Goal: Information Seeking & Learning: Check status

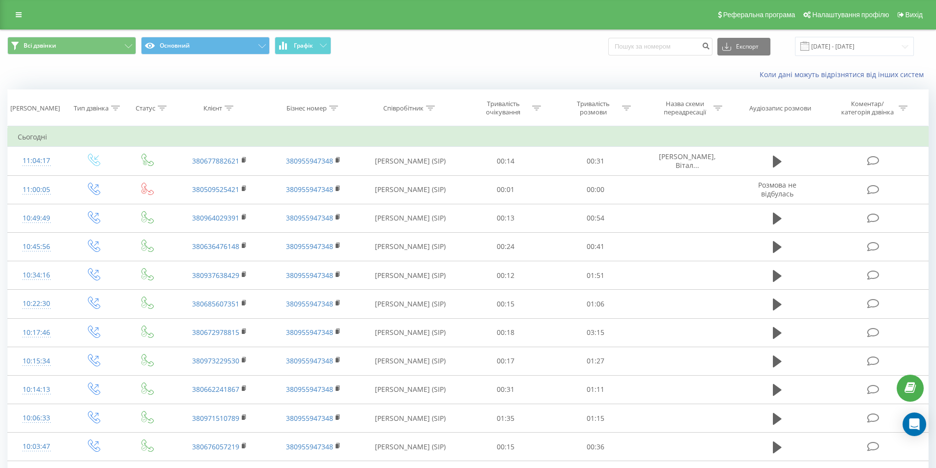
click at [8, 13] on div "Реферальна програма Налаштування профілю Вихід" at bounding box center [468, 14] width 936 height 29
click at [19, 13] on icon at bounding box center [19, 14] width 6 height 7
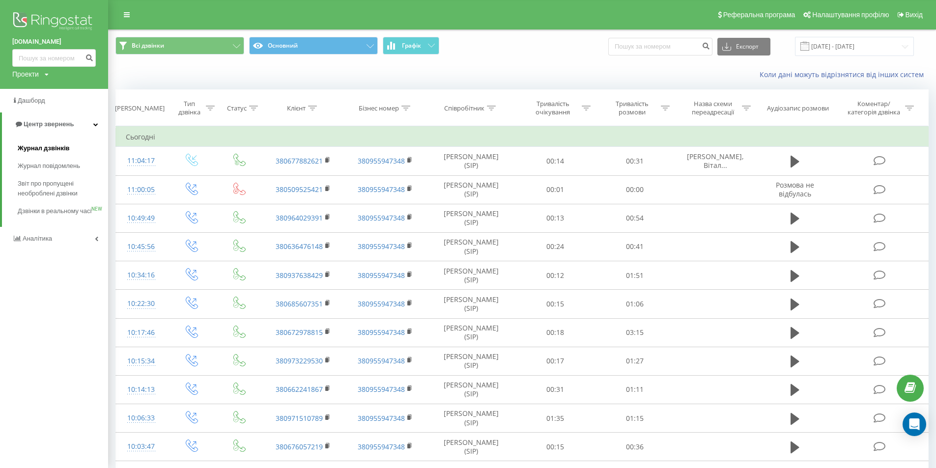
click at [37, 150] on span "Журнал дзвінків" at bounding box center [44, 148] width 52 height 10
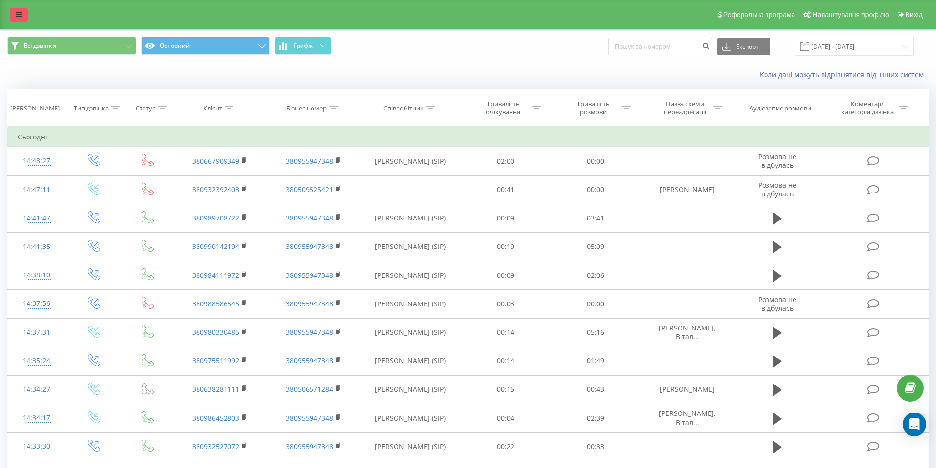
click at [16, 18] on icon at bounding box center [19, 14] width 6 height 7
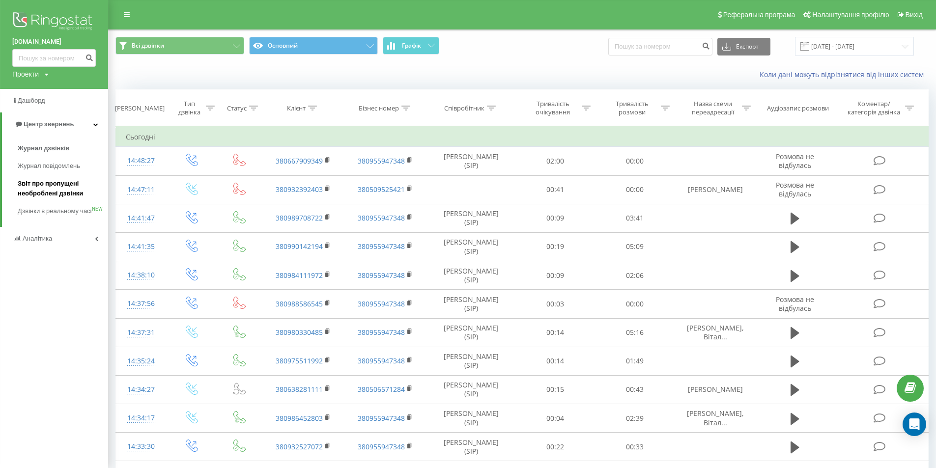
click at [39, 190] on span "Звіт про пропущені необроблені дзвінки" at bounding box center [61, 189] width 86 height 20
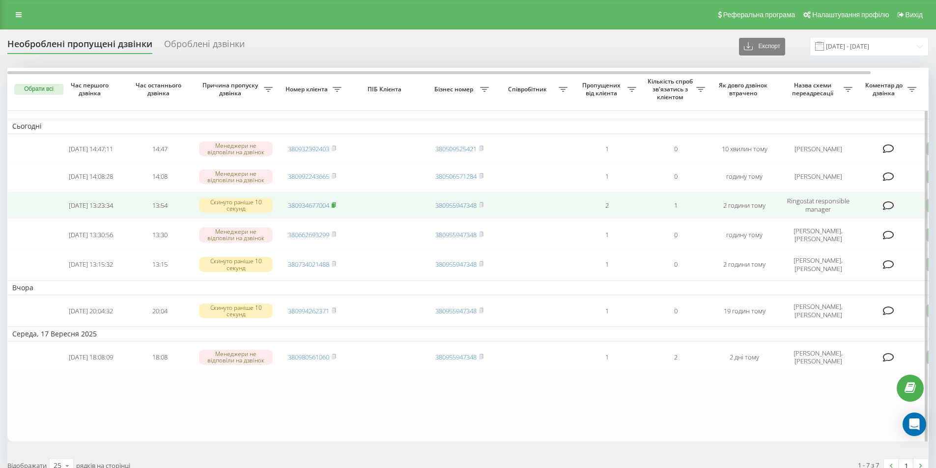
click at [335, 207] on rect at bounding box center [333, 205] width 3 height 4
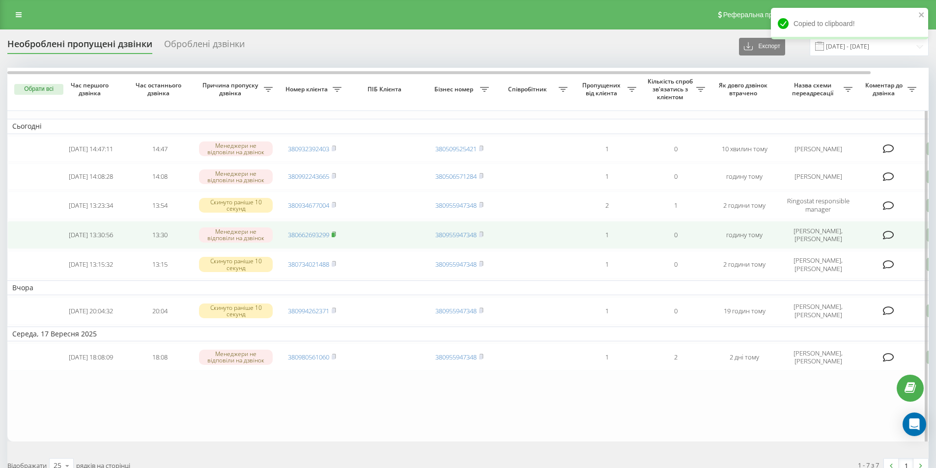
click at [336, 236] on icon at bounding box center [333, 234] width 3 height 4
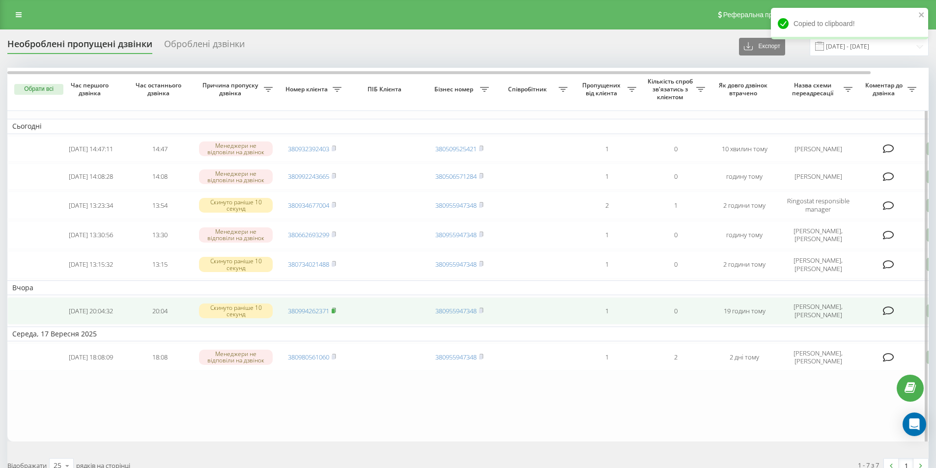
click at [336, 313] on icon at bounding box center [334, 311] width 4 height 6
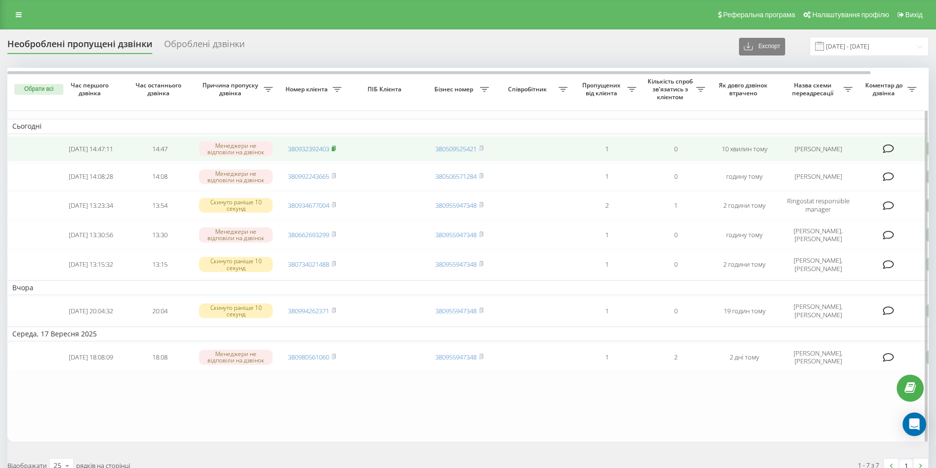
click at [334, 150] on rect at bounding box center [333, 149] width 3 height 4
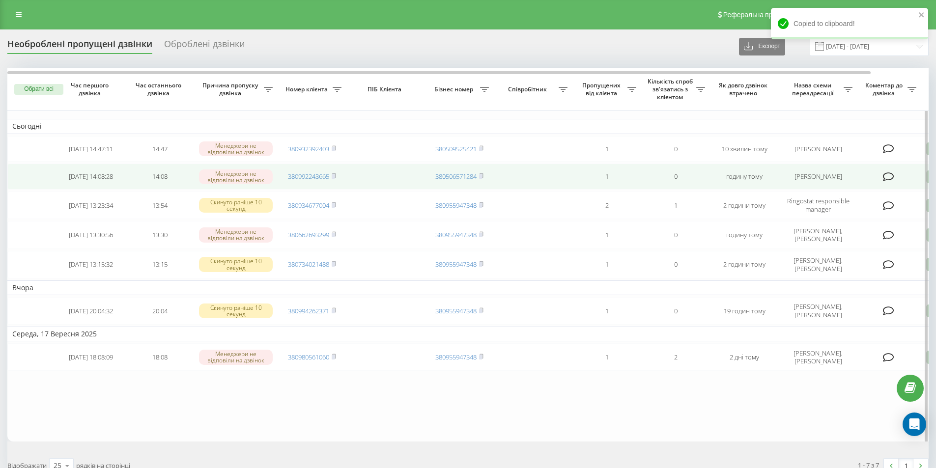
click at [331, 179] on span "380992243665" at bounding box center [312, 176] width 48 height 9
click at [334, 176] on icon at bounding box center [333, 175] width 3 height 4
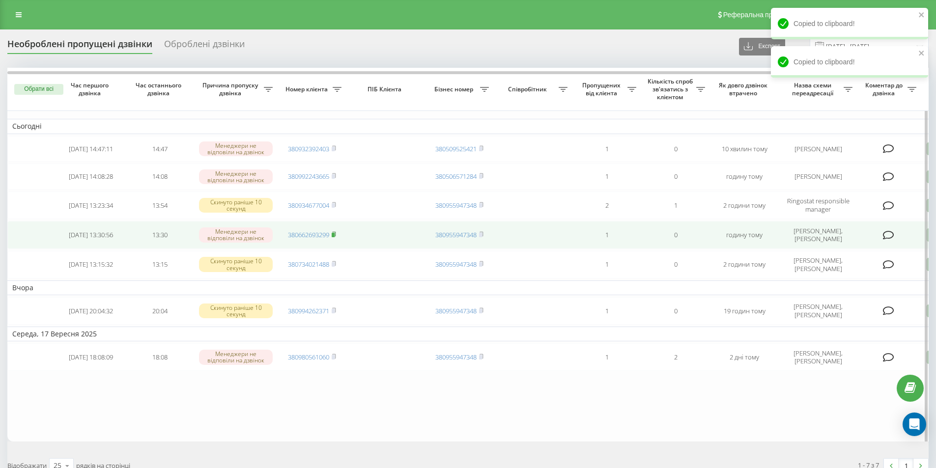
click at [336, 236] on icon at bounding box center [334, 234] width 4 height 6
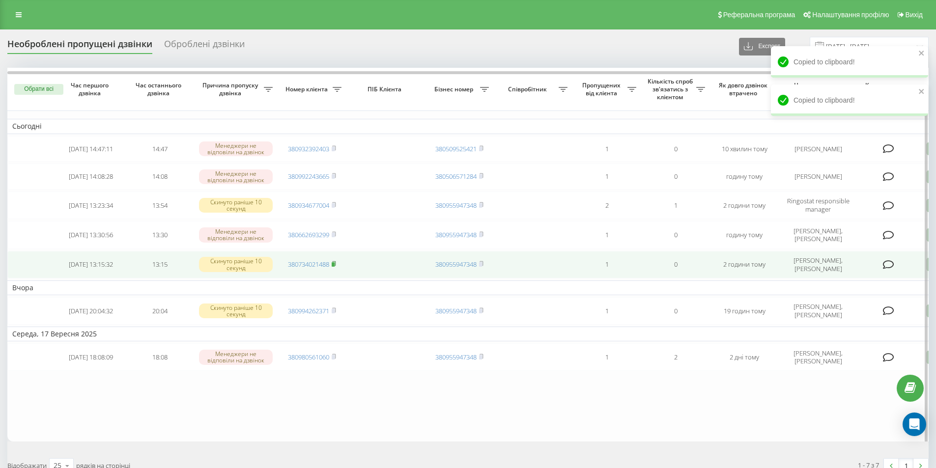
click at [336, 266] on icon at bounding box center [333, 263] width 3 height 4
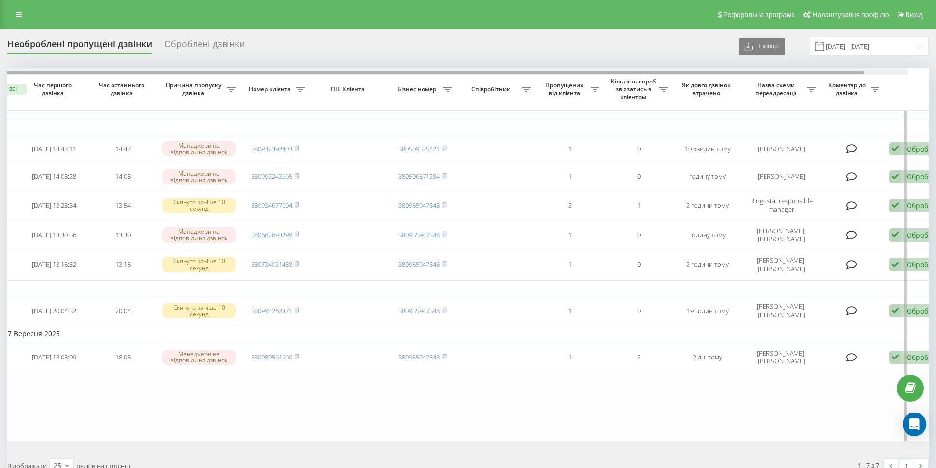
scroll to position [0, 38]
drag, startPoint x: 717, startPoint y: 72, endPoint x: 754, endPoint y: 72, distance: 36.4
click at [754, 72] on div at bounding box center [431, 72] width 863 height 3
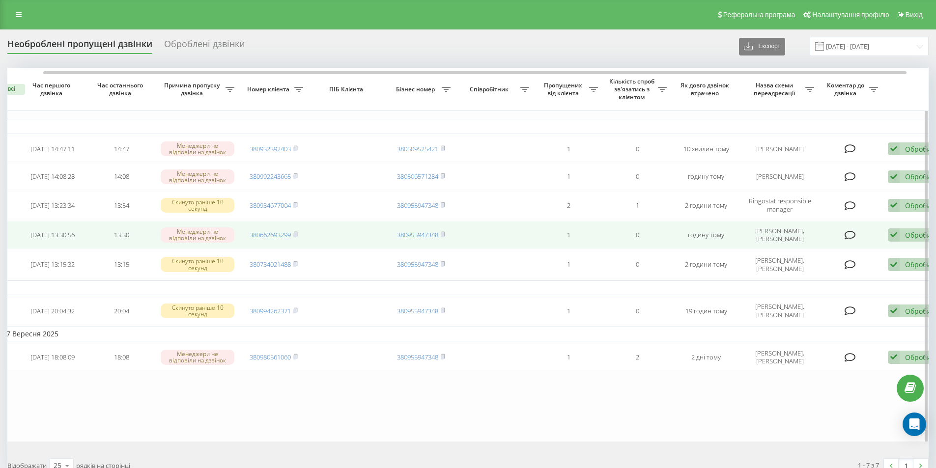
click at [894, 236] on icon at bounding box center [894, 235] width 12 height 13
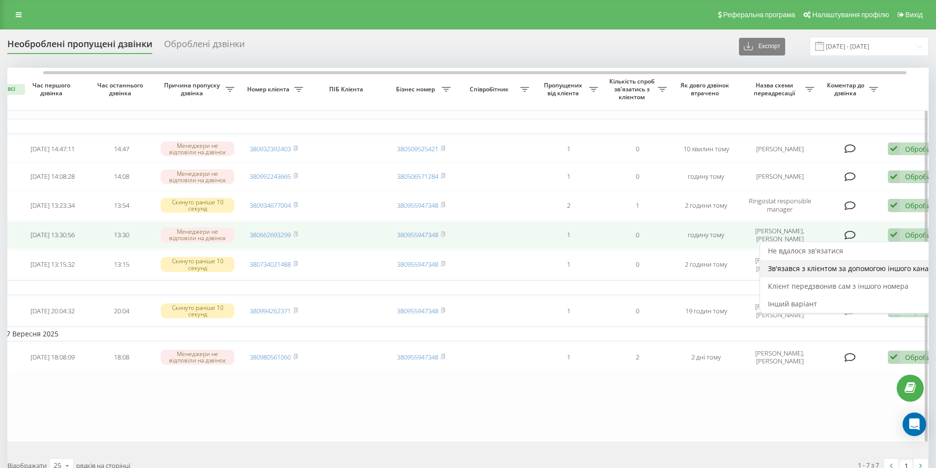
click at [828, 273] on span "Зв'язався з клієнтом за допомогою іншого каналу" at bounding box center [852, 268] width 168 height 9
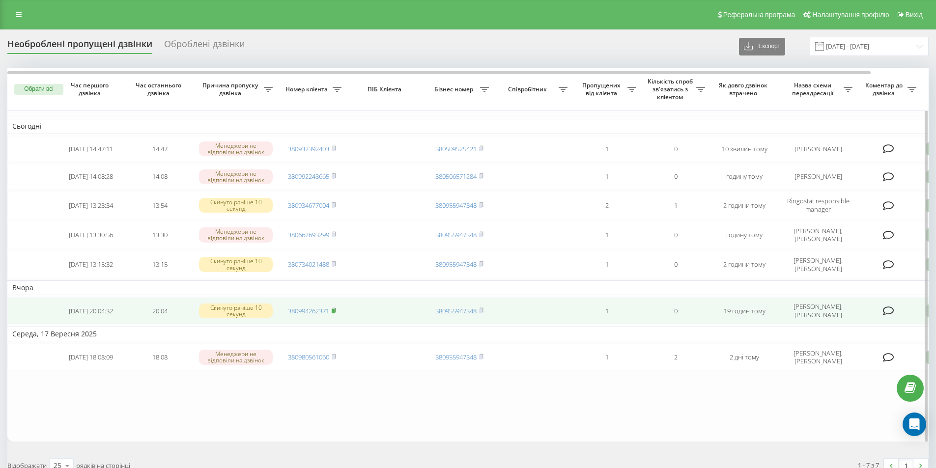
click at [335, 312] on icon at bounding box center [333, 310] width 3 height 4
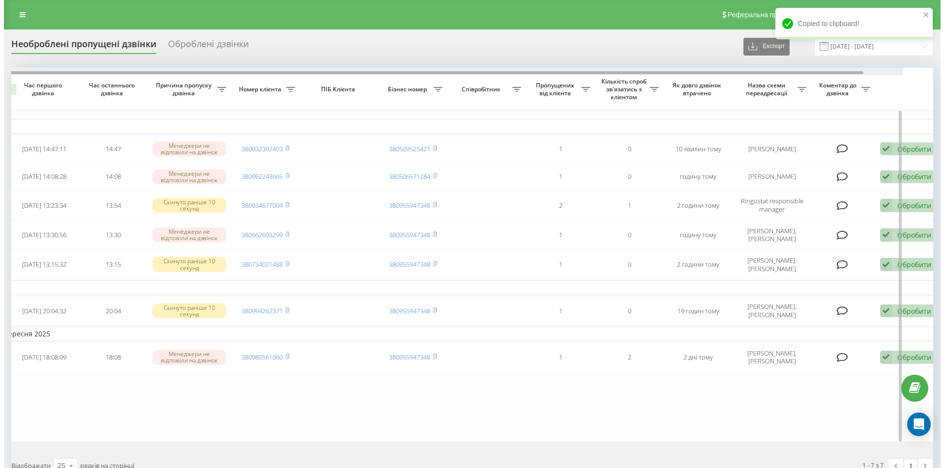
scroll to position [0, 61]
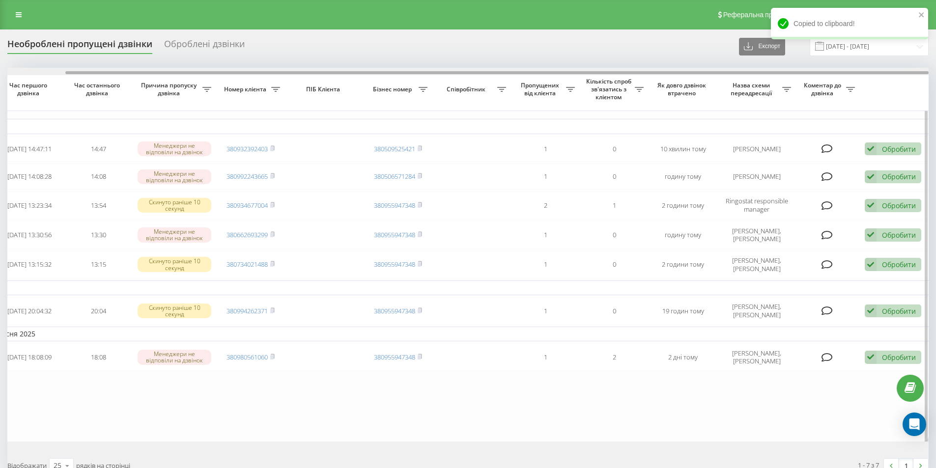
drag, startPoint x: 341, startPoint y: 73, endPoint x: 413, endPoint y: 71, distance: 71.8
click at [413, 71] on div at bounding box center [496, 72] width 863 height 3
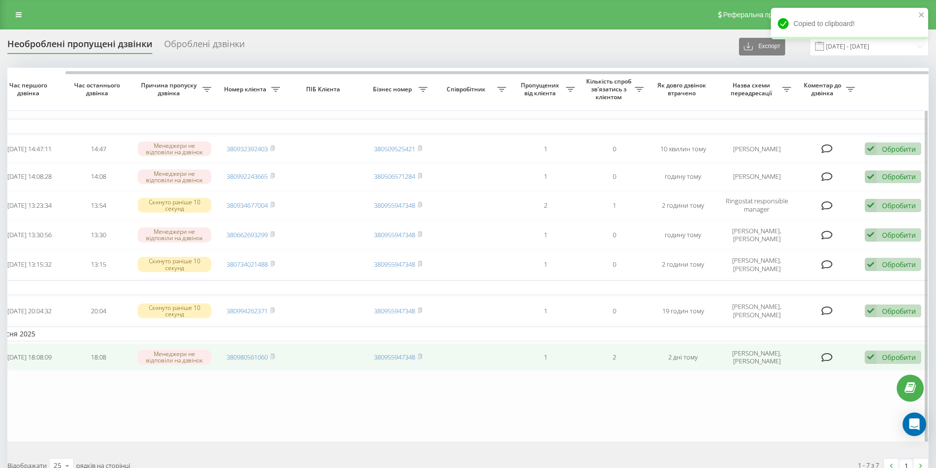
click at [878, 368] on td "Обробити Не вдалося зв'язатися Зв'язався з клієнтом за допомогою іншого каналу …" at bounding box center [894, 358] width 69 height 28
click at [873, 364] on icon at bounding box center [871, 357] width 12 height 13
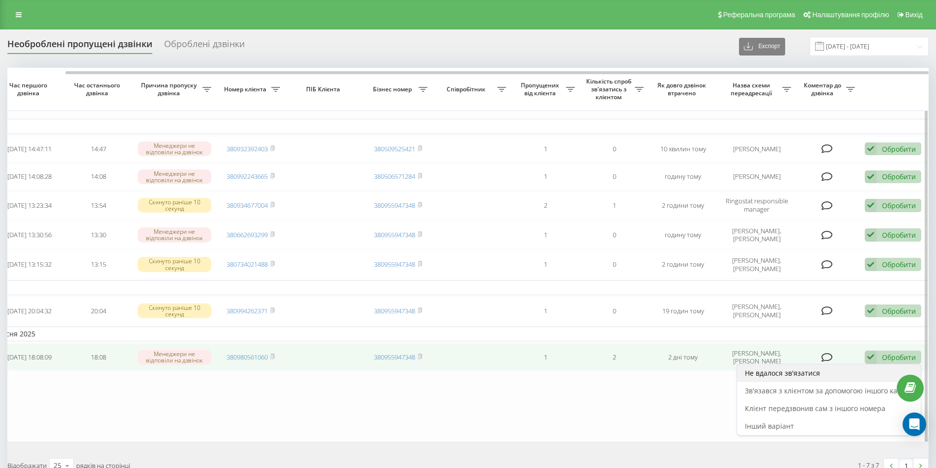
click at [781, 377] on span "Не вдалося зв'язатися" at bounding box center [782, 373] width 75 height 9
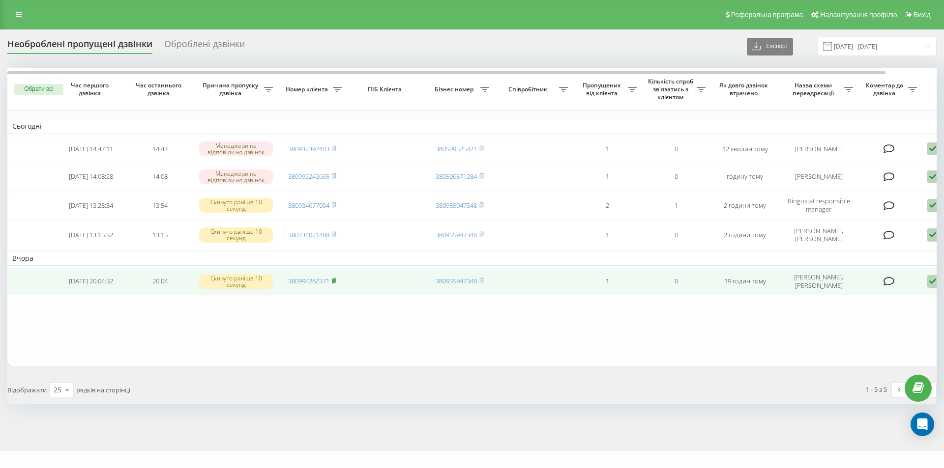
click at [335, 284] on rect at bounding box center [333, 281] width 3 height 4
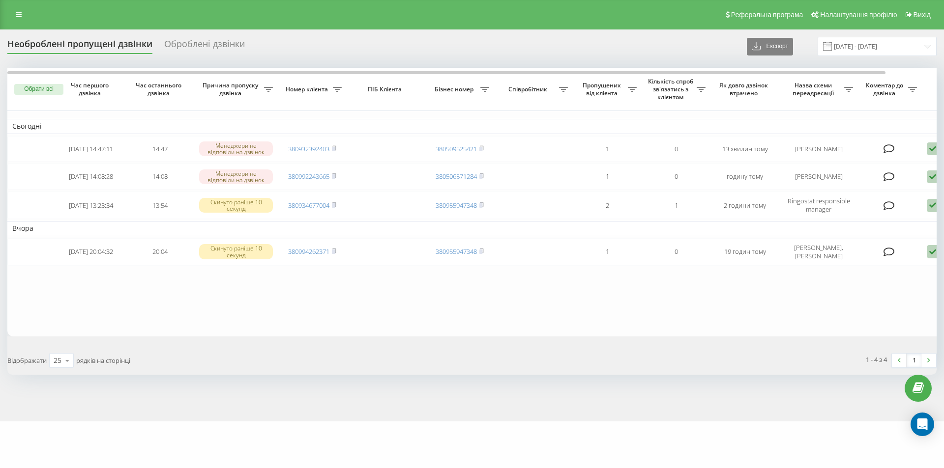
click at [15, 23] on div "Реферальна програма Налаштування профілю Вихід" at bounding box center [472, 14] width 944 height 29
click at [15, 17] on link at bounding box center [19, 15] width 18 height 14
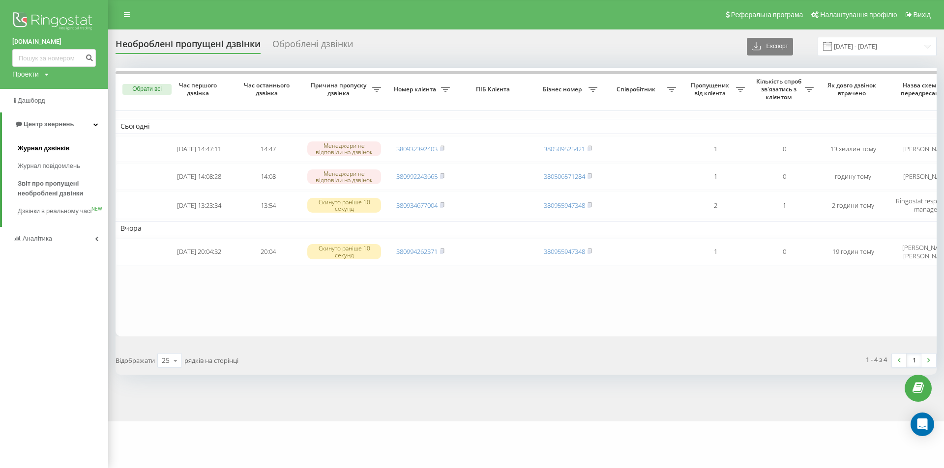
click at [63, 149] on span "Журнал дзвінків" at bounding box center [44, 148] width 52 height 10
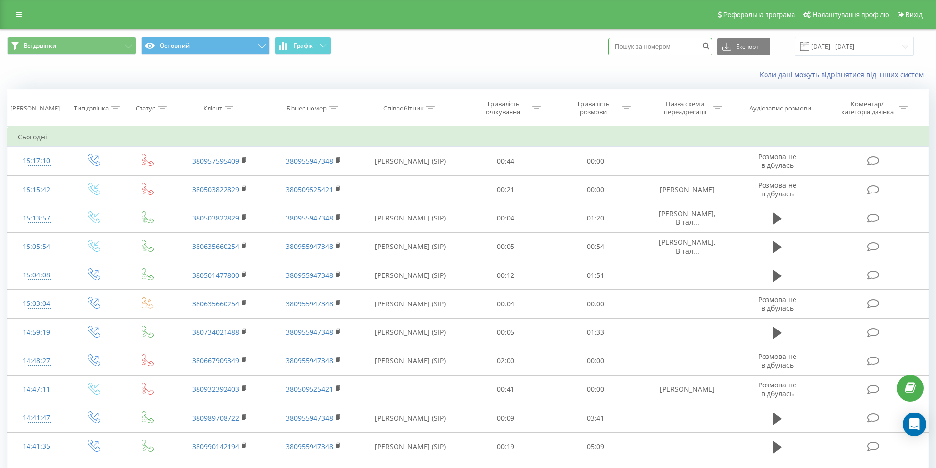
click at [641, 53] on input at bounding box center [660, 47] width 104 height 18
paste input "380675842015"
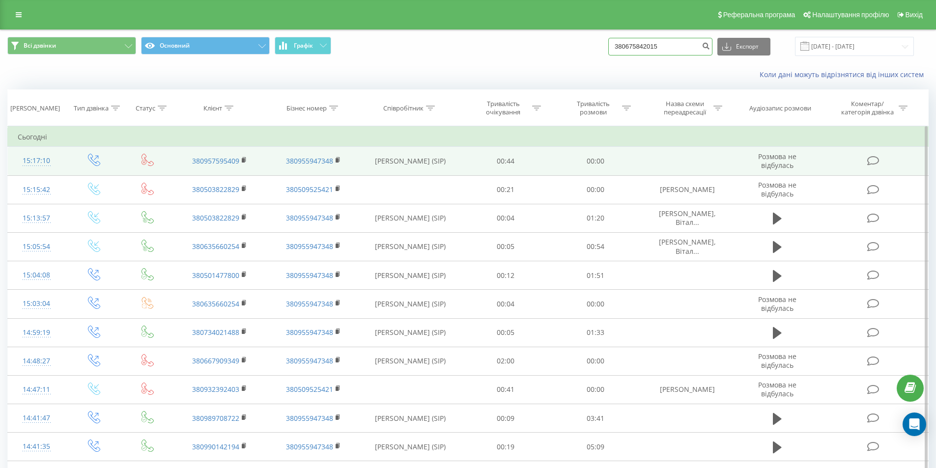
type input "380675842015"
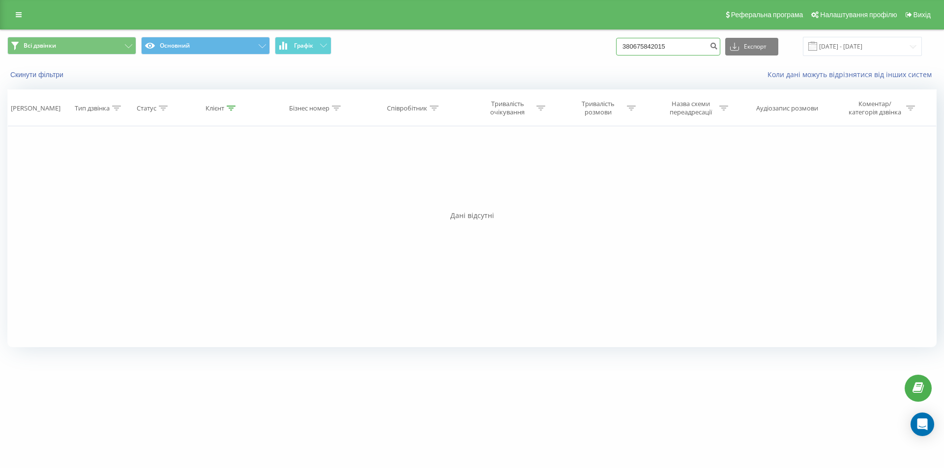
click at [653, 47] on input "380675842015" at bounding box center [668, 47] width 104 height 18
click at [652, 47] on input "380675842015" at bounding box center [668, 47] width 104 height 18
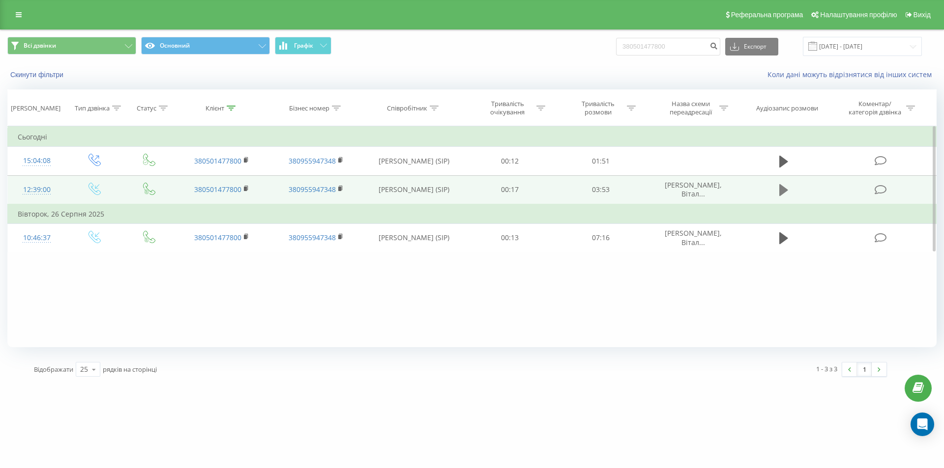
click at [781, 193] on icon at bounding box center [783, 190] width 9 height 12
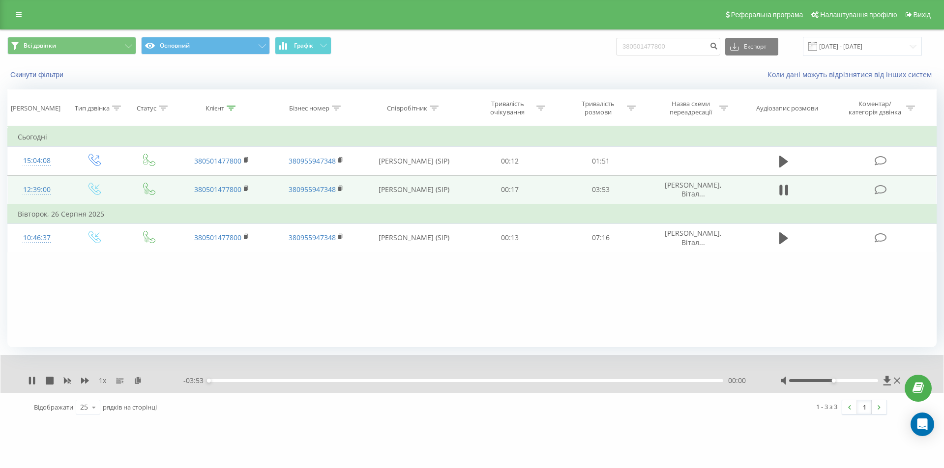
click at [223, 380] on div "00:00" at bounding box center [465, 380] width 515 height 3
click at [87, 377] on icon at bounding box center [85, 381] width 8 height 8
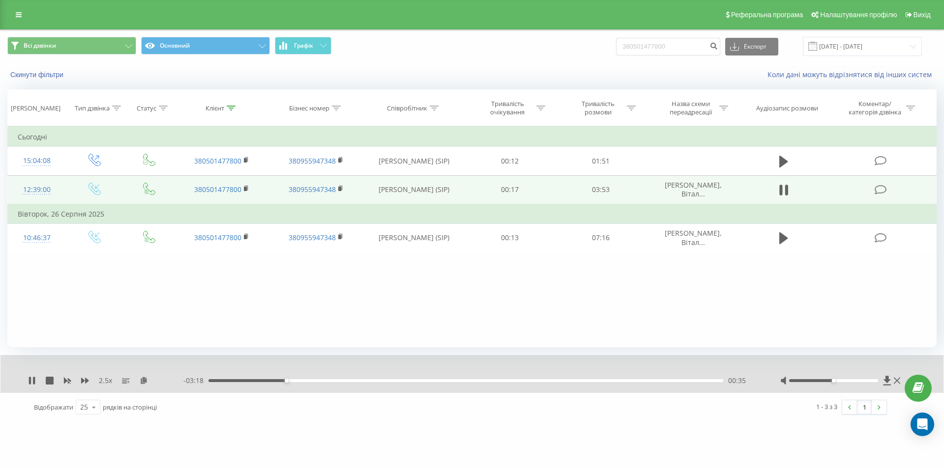
click at [316, 383] on div "- 03:18 00:35 00:35" at bounding box center [469, 381] width 572 height 10
click at [83, 379] on icon at bounding box center [85, 381] width 8 height 6
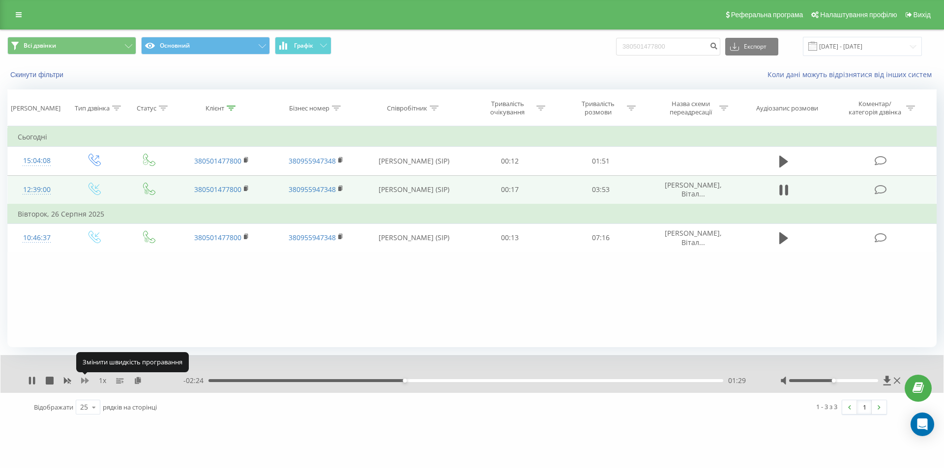
click at [83, 379] on icon at bounding box center [85, 381] width 8 height 6
click at [87, 383] on icon at bounding box center [85, 381] width 8 height 8
click at [472, 380] on div "01:59" at bounding box center [465, 380] width 515 height 3
click at [517, 383] on div "- 01:53 02:00 02:00" at bounding box center [469, 381] width 572 height 10
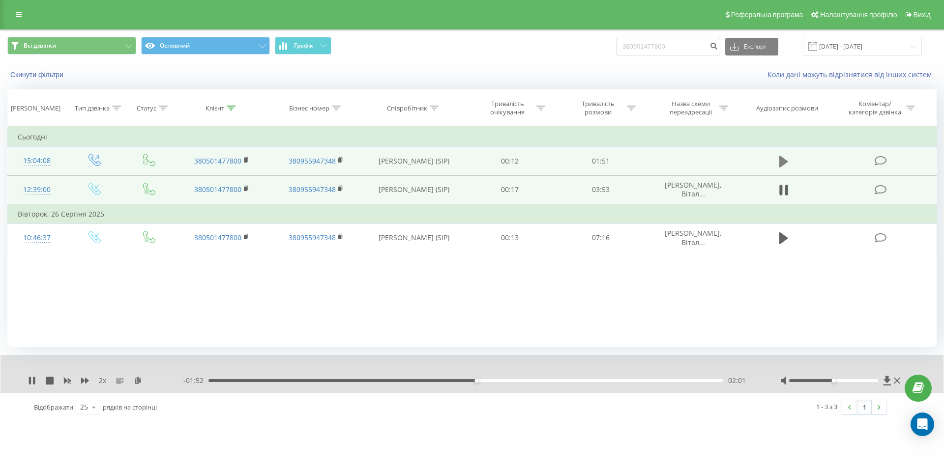
click at [784, 166] on icon at bounding box center [783, 162] width 9 height 14
click at [85, 381] on icon at bounding box center [85, 381] width 8 height 6
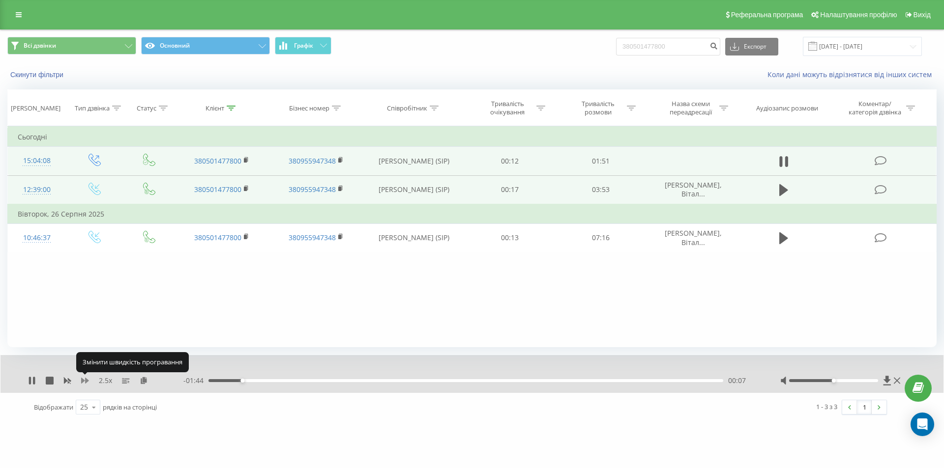
click at [85, 381] on icon at bounding box center [85, 381] width 8 height 6
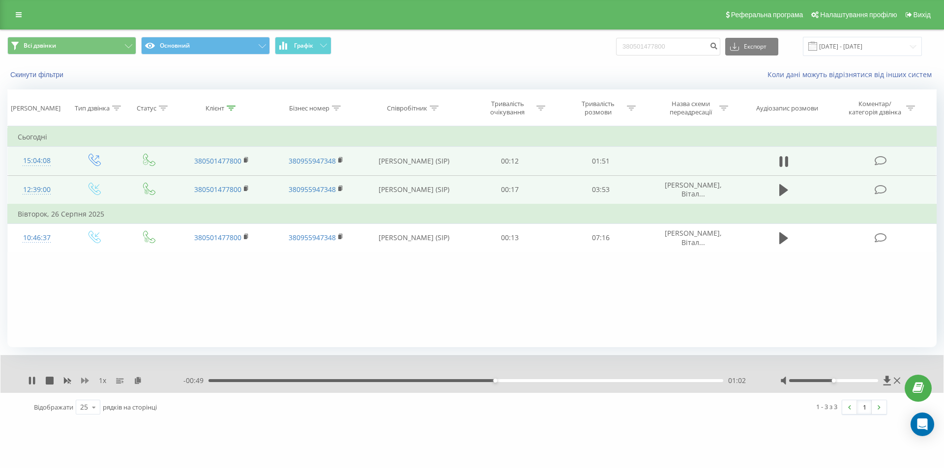
click at [82, 383] on icon at bounding box center [85, 381] width 8 height 6
click at [557, 382] on div "01:05" at bounding box center [465, 380] width 515 height 3
click at [84, 380] on icon at bounding box center [85, 381] width 8 height 6
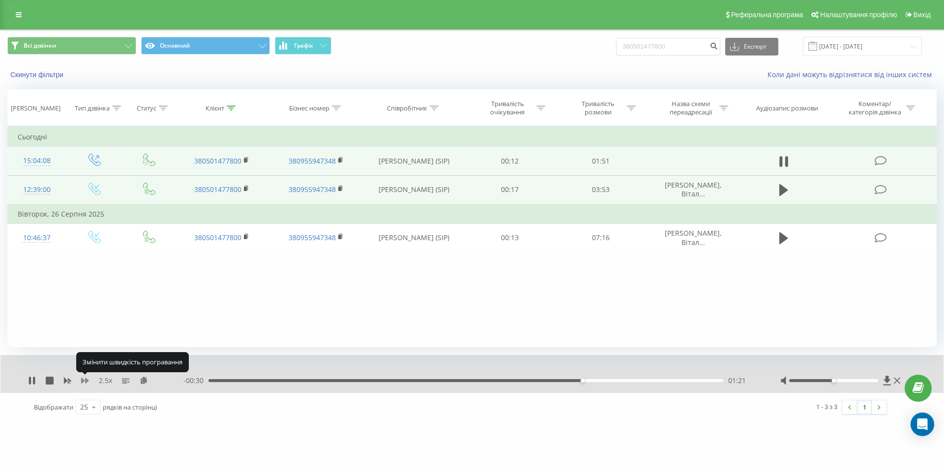
click at [83, 380] on icon at bounding box center [85, 381] width 8 height 6
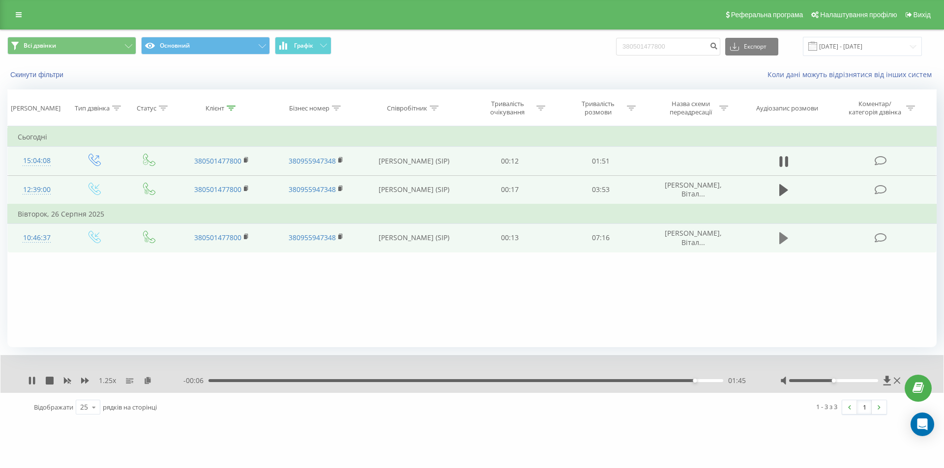
click at [781, 241] on icon at bounding box center [783, 238] width 9 height 12
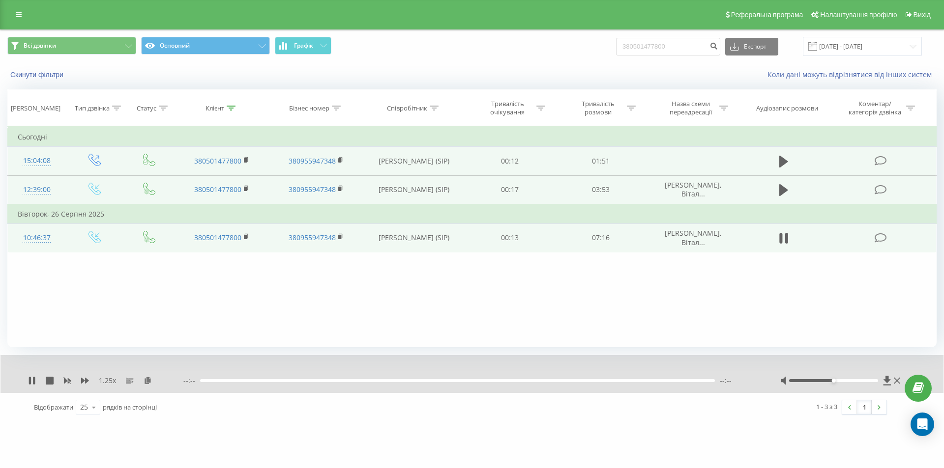
click at [78, 381] on div "1.25 x" at bounding box center [105, 381] width 155 height 10
click at [79, 381] on div "1.25 x" at bounding box center [105, 381] width 155 height 10
click at [259, 383] on div "- 07:10 00:01 00:01" at bounding box center [469, 381] width 572 height 10
drag, startPoint x: 260, startPoint y: 381, endPoint x: 272, endPoint y: 381, distance: 11.3
click at [260, 381] on div "00:01" at bounding box center [465, 380] width 515 height 3
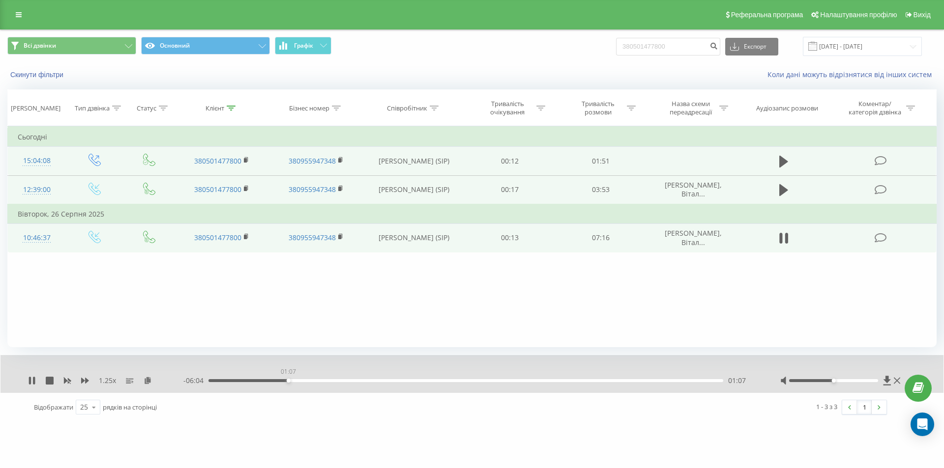
click at [288, 381] on div "01:07" at bounding box center [465, 380] width 515 height 3
click at [87, 381] on icon at bounding box center [85, 381] width 8 height 6
click at [297, 382] on div "01:11" at bounding box center [465, 380] width 515 height 3
click at [305, 382] on div "01:21" at bounding box center [465, 380] width 515 height 3
click at [313, 382] on div "01:27" at bounding box center [465, 380] width 515 height 3
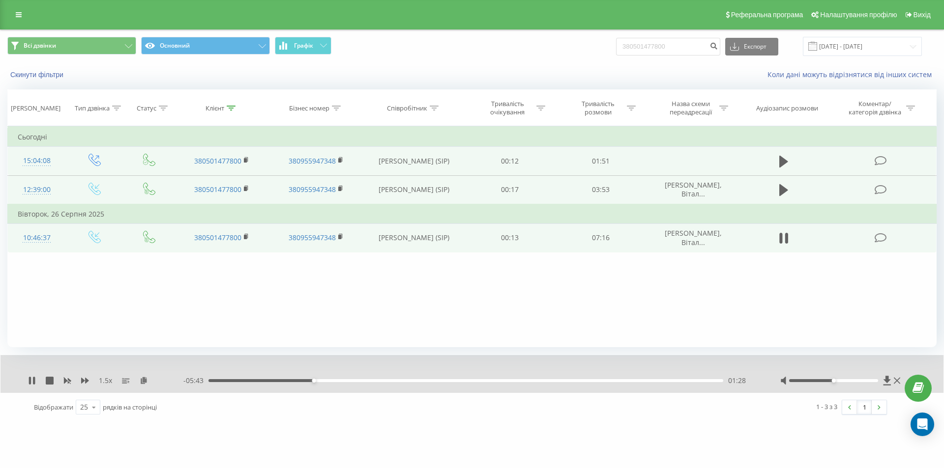
click at [322, 383] on div "- 05:43 01:28 01:28" at bounding box center [469, 381] width 572 height 10
click at [325, 381] on div "01:28" at bounding box center [465, 380] width 515 height 3
click at [336, 380] on div "01:47" at bounding box center [465, 380] width 515 height 3
click at [344, 380] on div "01:54" at bounding box center [465, 380] width 515 height 3
drag, startPoint x: 384, startPoint y: 380, endPoint x: 442, endPoint y: 391, distance: 58.5
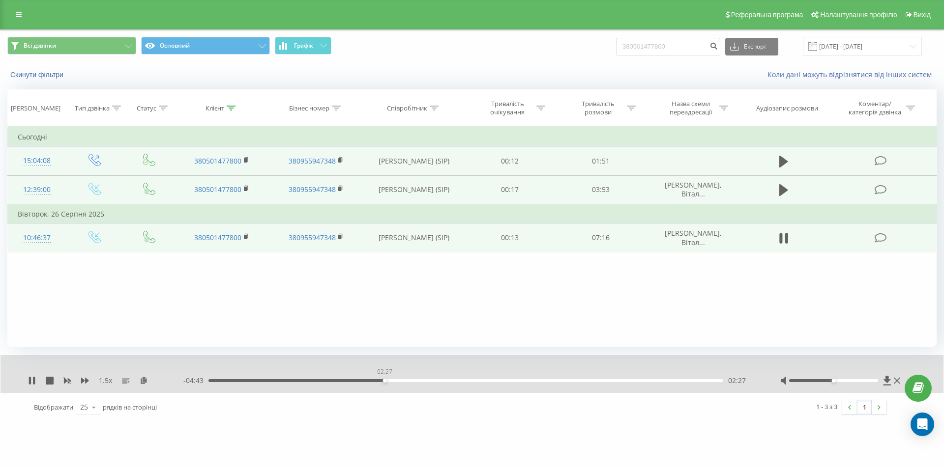
click at [391, 385] on div "- 04:43 02:27 02:27" at bounding box center [469, 381] width 572 height 10
drag, startPoint x: 419, startPoint y: 381, endPoint x: 457, endPoint y: 384, distance: 38.0
click at [422, 381] on div "02:56" at bounding box center [465, 380] width 515 height 3
click at [458, 381] on div "03:02" at bounding box center [465, 380] width 515 height 3
click at [477, 381] on div "03:45" at bounding box center [465, 380] width 515 height 3
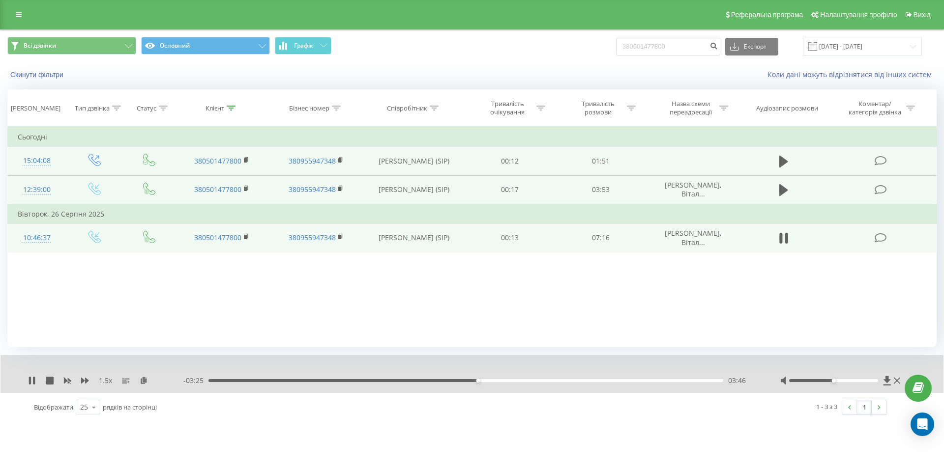
click at [518, 379] on div "- 03:25 03:46 03:46" at bounding box center [469, 381] width 572 height 10
click at [516, 381] on div "04:18" at bounding box center [465, 380] width 515 height 3
click at [85, 380] on icon at bounding box center [85, 381] width 8 height 8
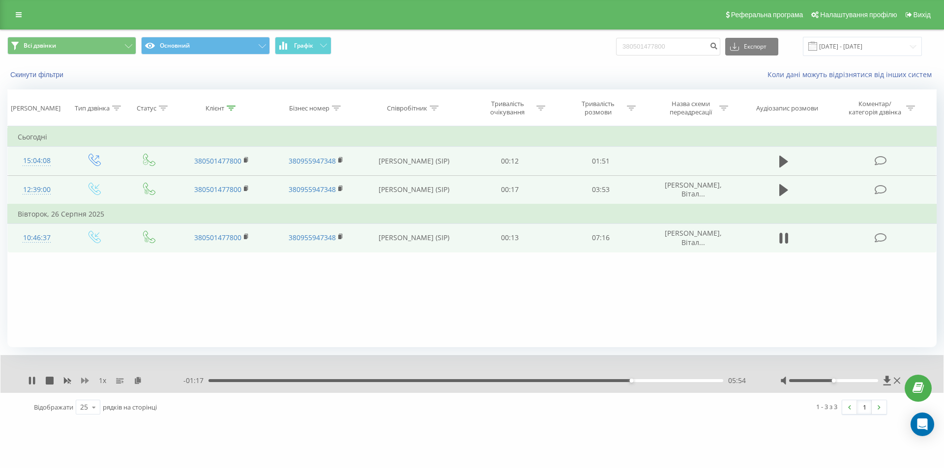
click at [84, 378] on icon at bounding box center [85, 381] width 8 height 8
click at [83, 378] on icon at bounding box center [85, 381] width 8 height 8
click at [88, 378] on icon at bounding box center [85, 381] width 8 height 8
click at [83, 382] on icon at bounding box center [85, 381] width 8 height 6
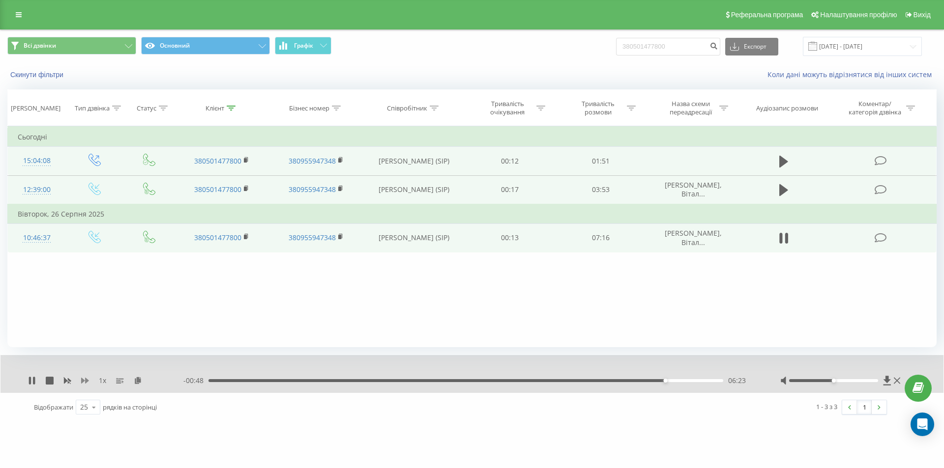
click at [82, 381] on icon at bounding box center [85, 381] width 8 height 6
click at [683, 378] on div "- 00:40 06:31 06:31" at bounding box center [469, 381] width 572 height 10
click at [684, 381] on div "06:32" at bounding box center [465, 380] width 515 height 3
click at [623, 382] on div "06:41" at bounding box center [465, 380] width 515 height 3
click at [608, 383] on div "- 01:17 05:54 05:54" at bounding box center [469, 381] width 572 height 10
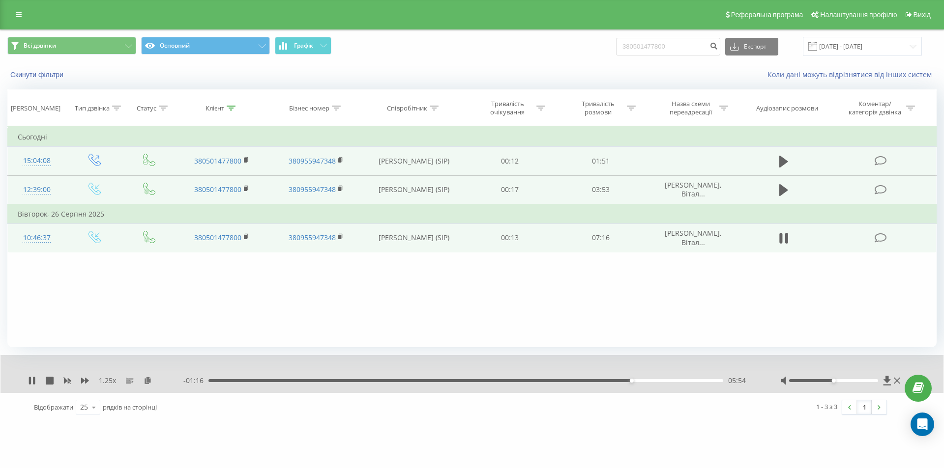
click at [608, 383] on div "- 01:16 05:54 05:54" at bounding box center [469, 381] width 572 height 10
click at [607, 383] on div "- 01:16 05:55 05:55" at bounding box center [469, 381] width 572 height 10
click at [604, 382] on div "05:55" at bounding box center [465, 380] width 515 height 3
click at [602, 381] on div "05:31" at bounding box center [465, 380] width 515 height 3
click at [598, 380] on div "05:27" at bounding box center [465, 380] width 515 height 3
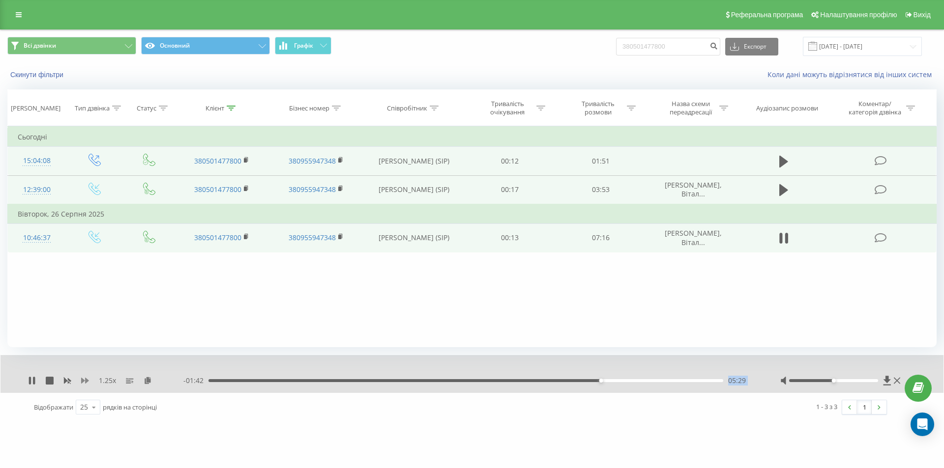
click at [87, 382] on icon at bounding box center [85, 381] width 8 height 6
click at [30, 381] on div "1.5 x - 01:32 05:39 05:39" at bounding box center [471, 374] width 943 height 38
click at [30, 381] on icon at bounding box center [30, 381] width 2 height 8
